Goal: Task Accomplishment & Management: Manage account settings

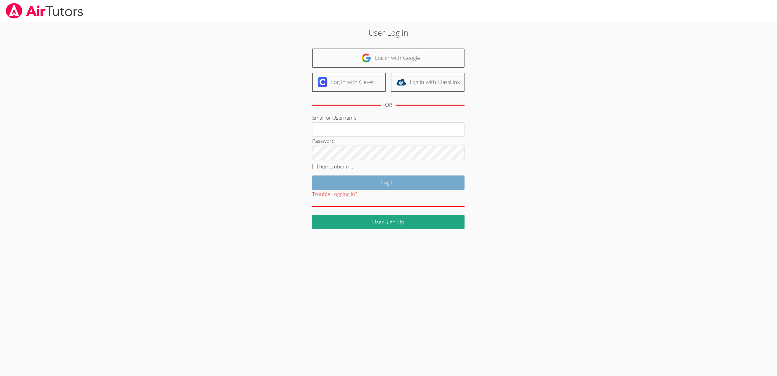
type input "[EMAIL_ADDRESS][DOMAIN_NAME]"
click at [376, 181] on input "Log in" at bounding box center [388, 182] width 152 height 14
